Goal: Transaction & Acquisition: Purchase product/service

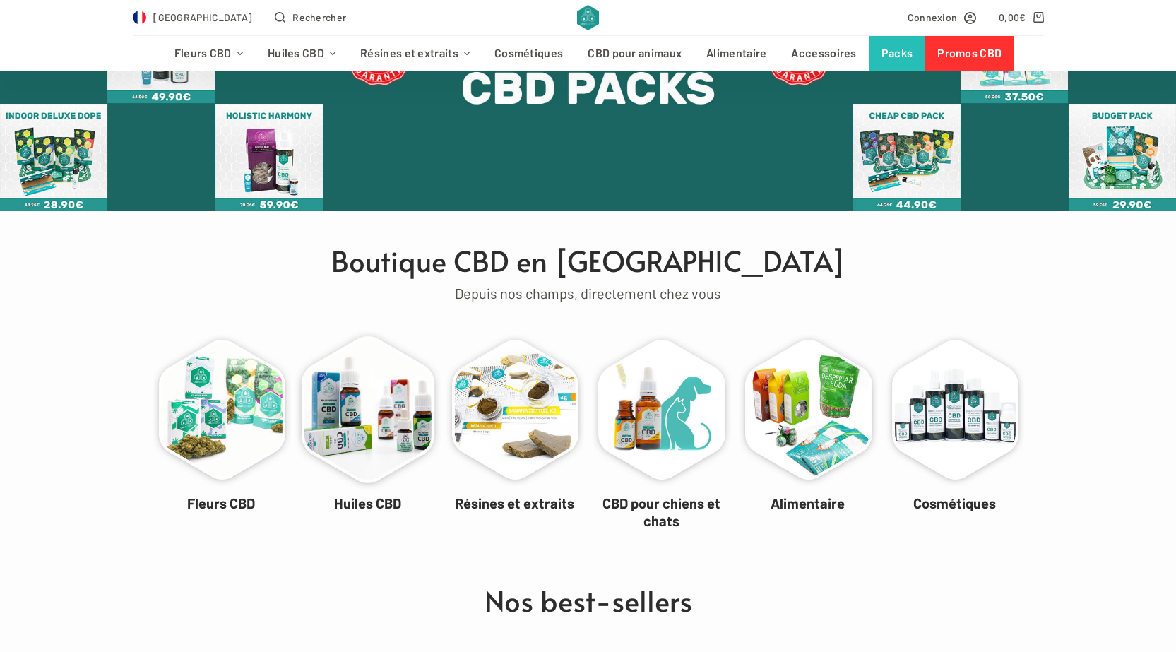
scroll to position [636, 0]
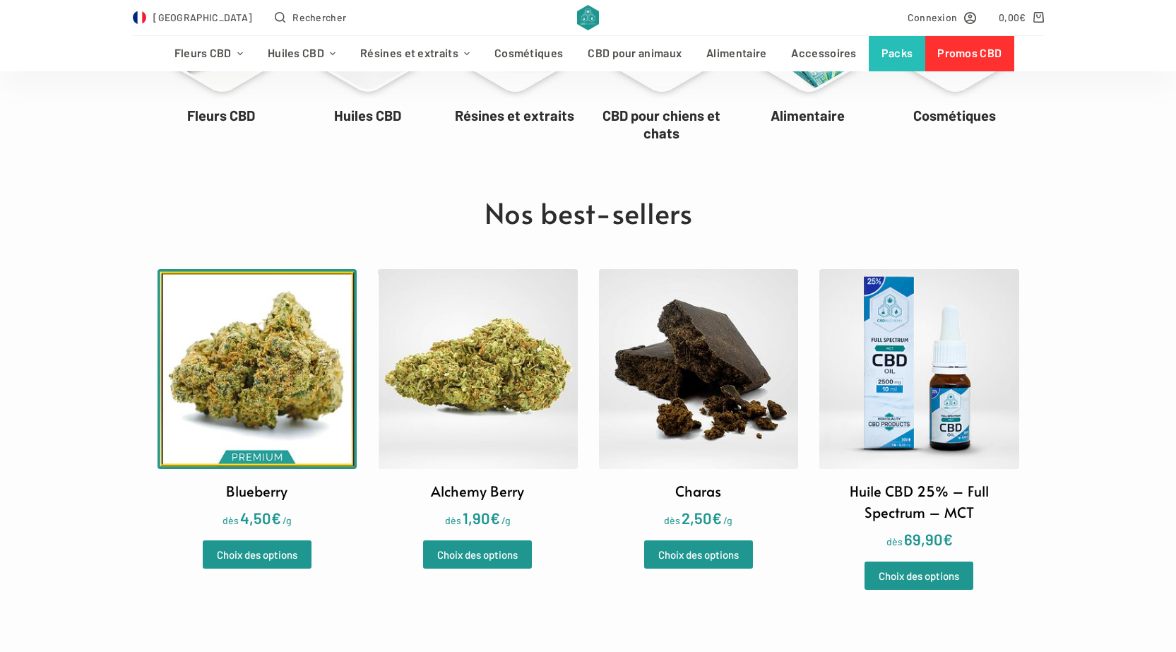
click at [285, 350] on img at bounding box center [258, 369] width 200 height 200
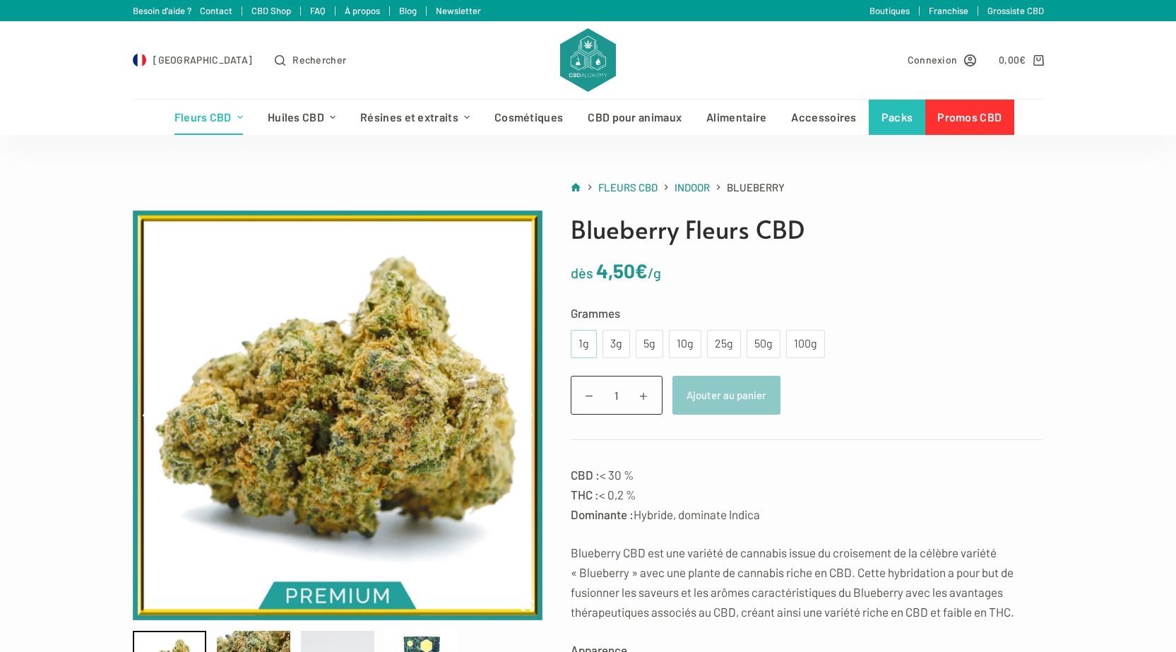
click at [575, 350] on div "1g" at bounding box center [584, 344] width 26 height 28
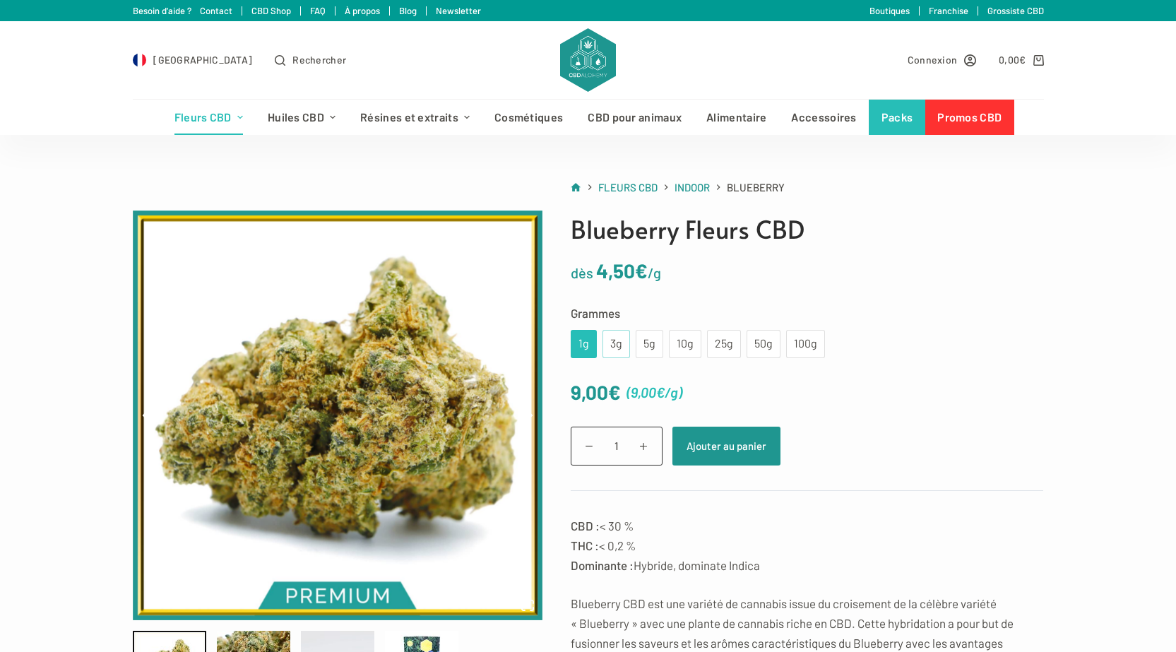
click at [605, 348] on div "3g" at bounding box center [616, 344] width 28 height 28
click at [806, 343] on div "100g" at bounding box center [806, 344] width 22 height 18
click at [585, 355] on div "1g" at bounding box center [584, 344] width 26 height 28
click at [611, 337] on div "3g" at bounding box center [616, 344] width 11 height 18
click at [638, 345] on div "5g" at bounding box center [650, 344] width 28 height 28
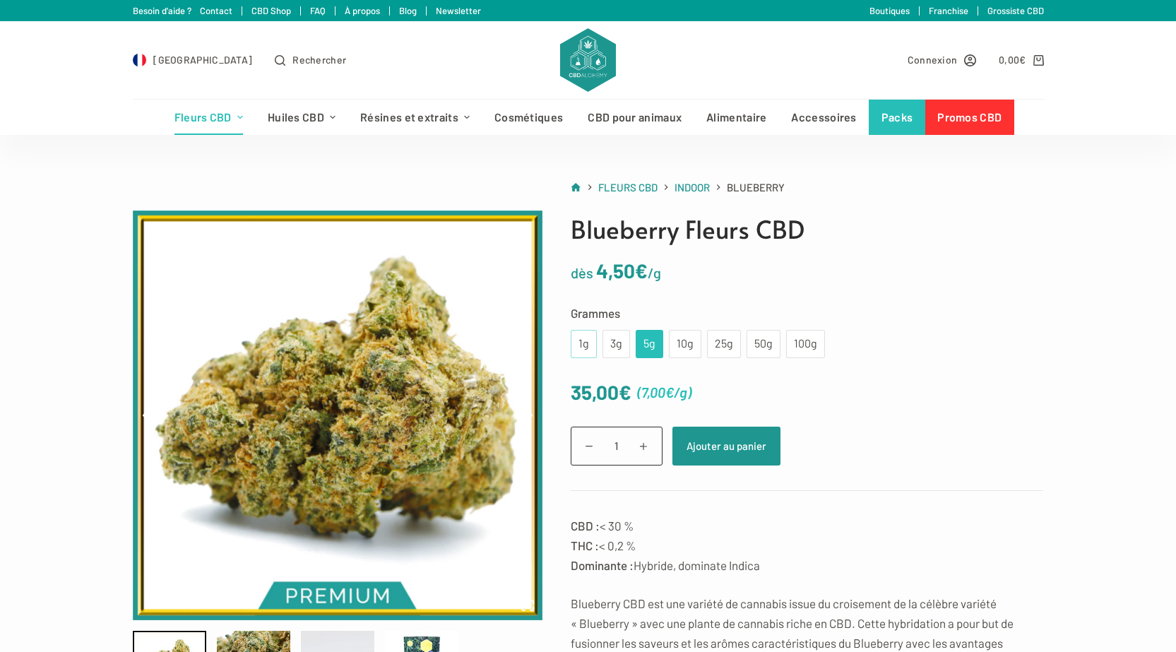
click at [590, 344] on div "1g" at bounding box center [584, 344] width 26 height 28
click at [611, 350] on div "3g" at bounding box center [616, 344] width 11 height 18
click at [648, 350] on div "5g" at bounding box center [649, 344] width 11 height 18
click at [694, 350] on div "10g" at bounding box center [685, 344] width 32 height 28
click at [722, 350] on div "25g" at bounding box center [723, 344] width 17 height 18
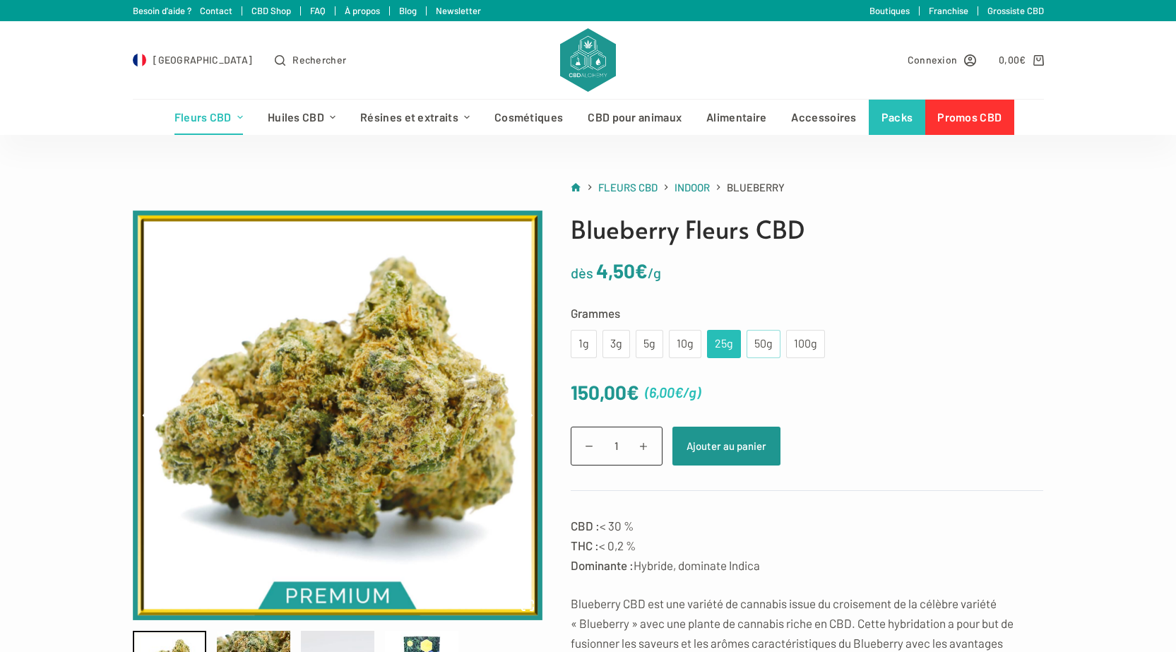
click at [759, 337] on div "50g" at bounding box center [763, 344] width 17 height 18
click at [717, 343] on div "25g" at bounding box center [723, 344] width 17 height 18
click at [677, 343] on div "10g" at bounding box center [685, 344] width 16 height 18
click at [653, 338] on div "5g" at bounding box center [649, 344] width 11 height 18
click at [620, 345] on div "3g" at bounding box center [616, 344] width 11 height 18
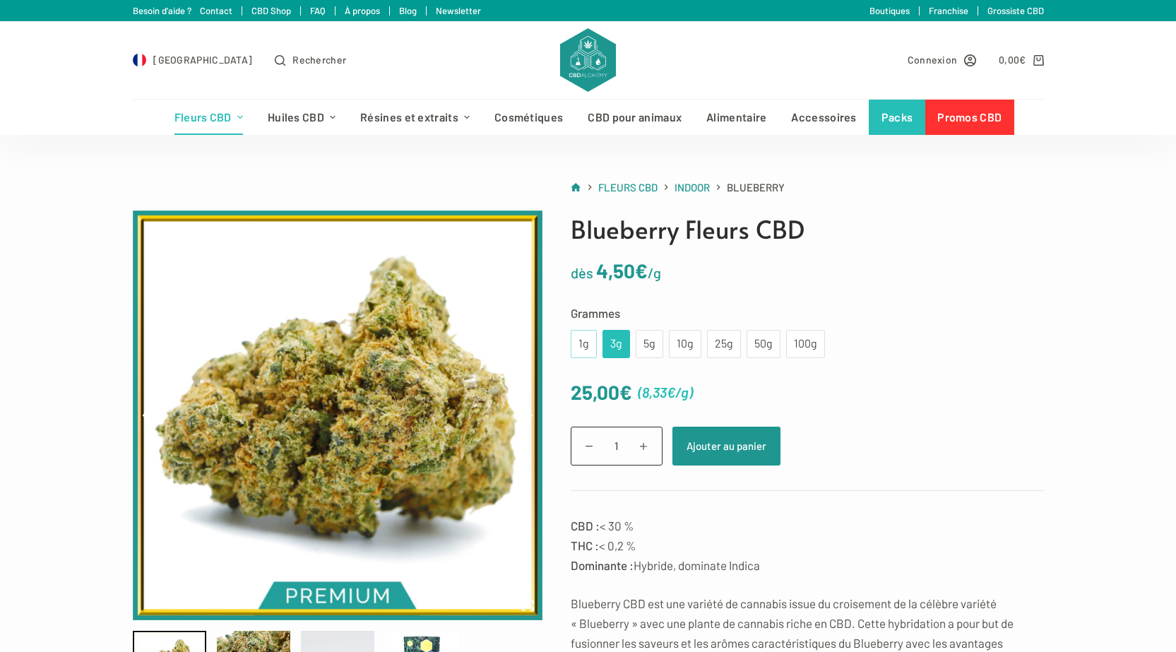
click at [582, 357] on div "1g" at bounding box center [584, 344] width 26 height 28
click at [816, 339] on div "100g" at bounding box center [805, 344] width 39 height 28
